Goal: Navigation & Orientation: Find specific page/section

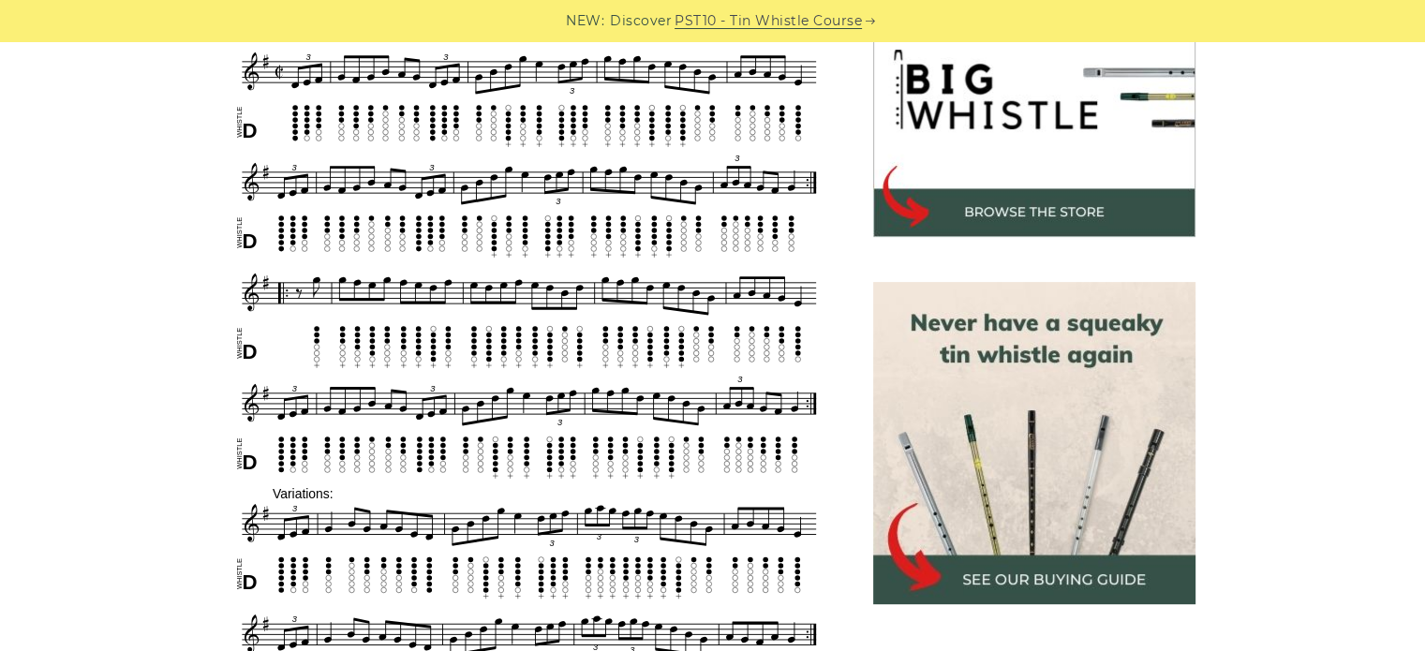
scroll to position [629, 0]
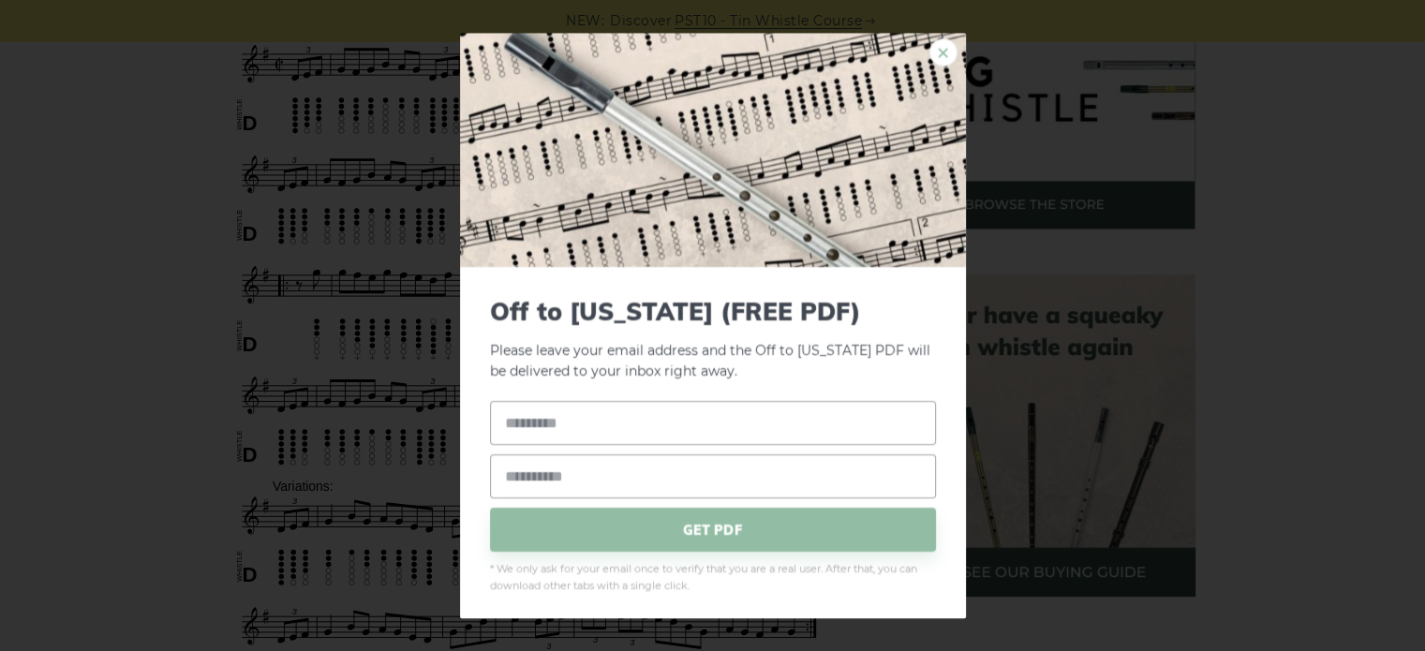
click at [933, 46] on link "×" at bounding box center [943, 52] width 28 height 28
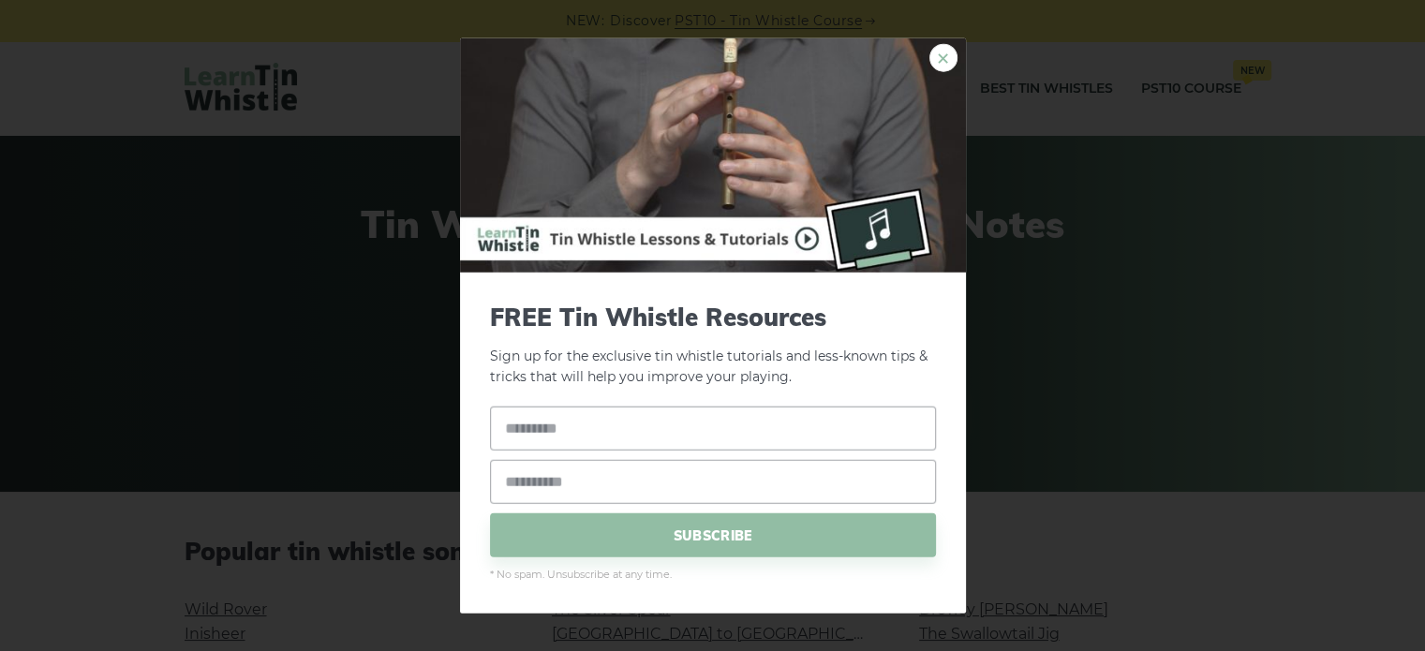
click at [939, 56] on link "×" at bounding box center [943, 57] width 28 height 28
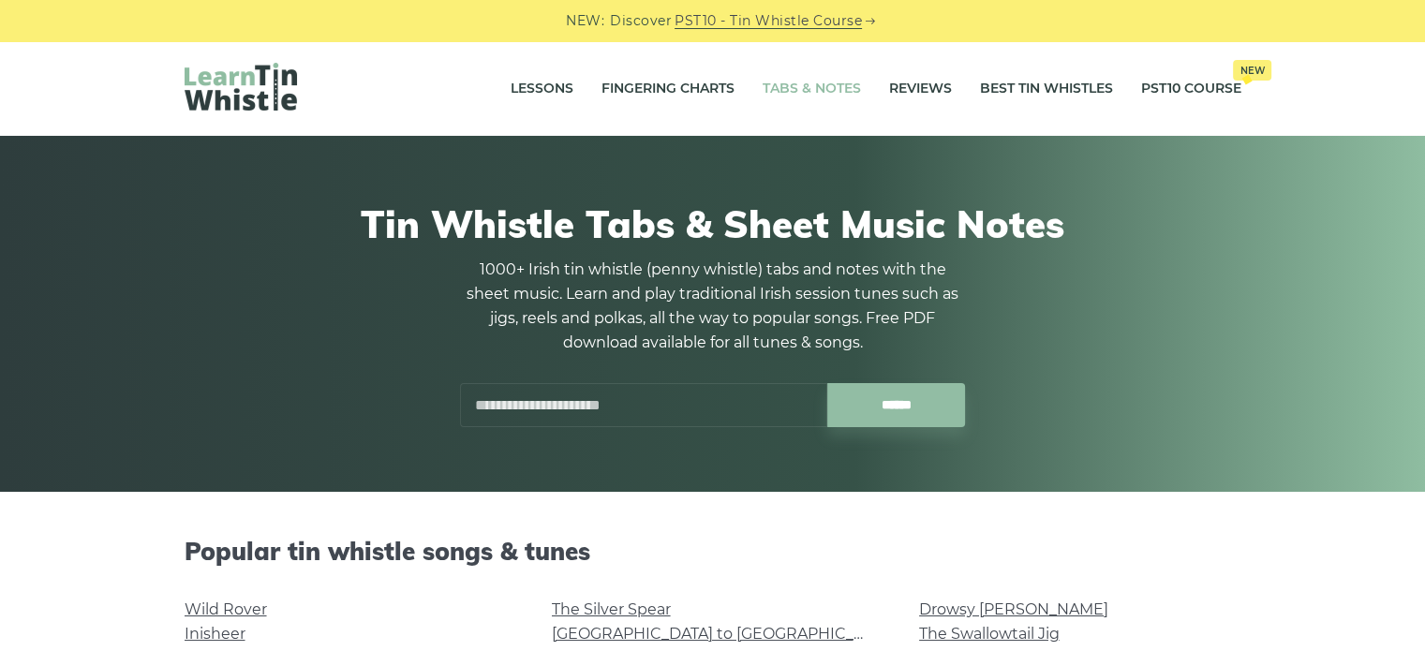
click at [1419, 130] on div "Lessons Fingering Charts Tabs & Notes Reviews Best Tin Whistles PST10 Course Ne…" at bounding box center [712, 88] width 1425 height 95
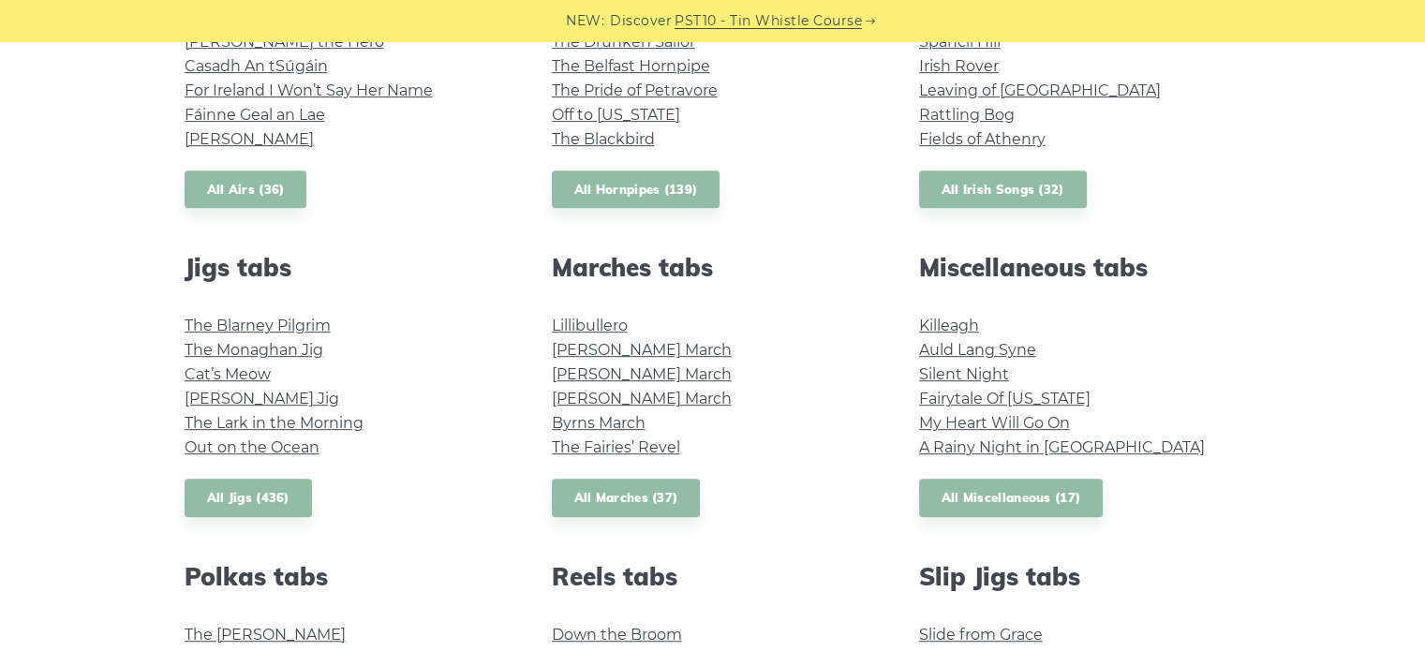
scroll to position [939, 0]
